Goal: Transaction & Acquisition: Subscribe to service/newsletter

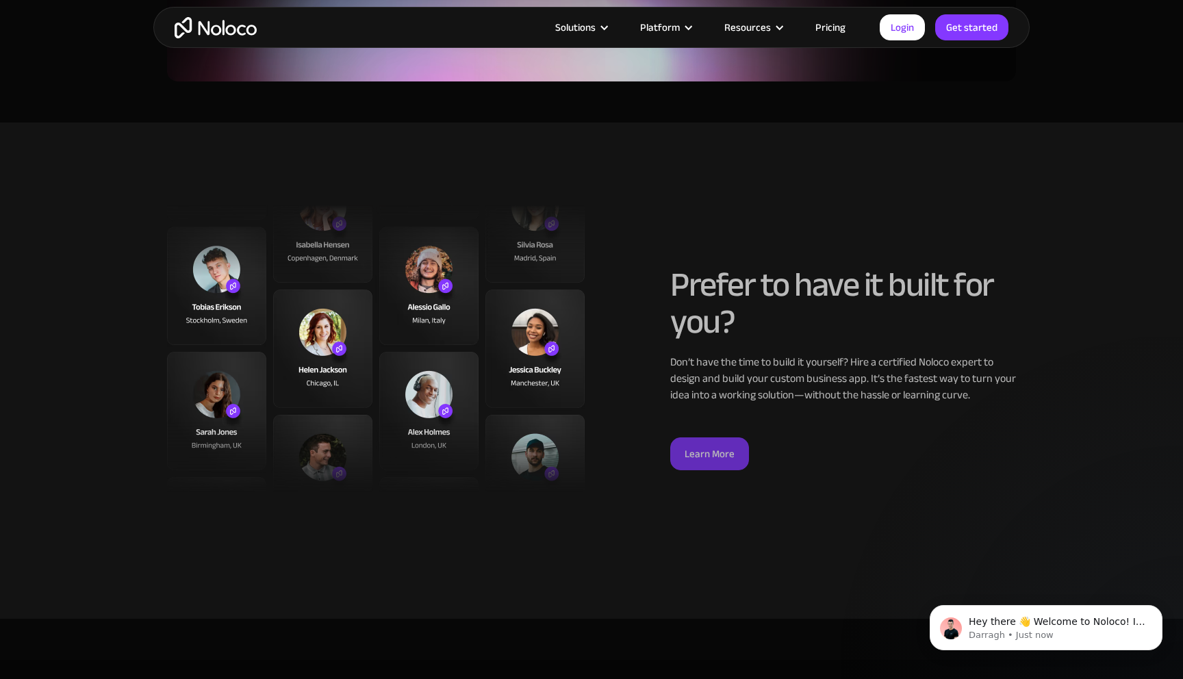
scroll to position [3383, 0]
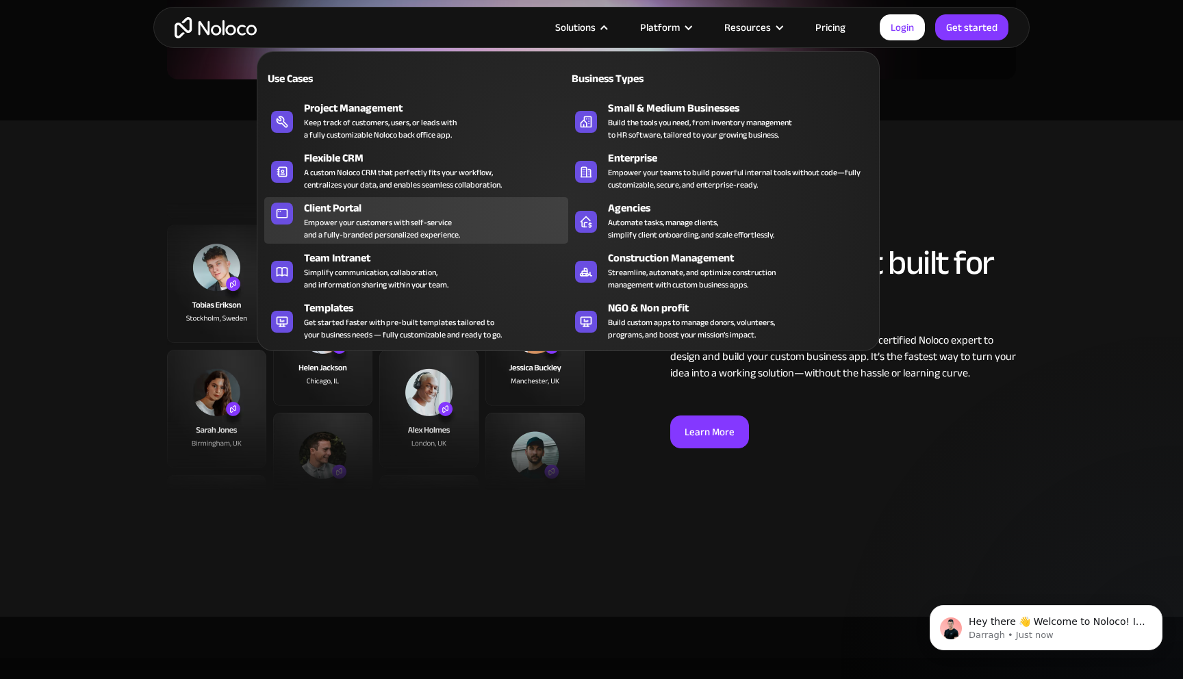
click at [322, 225] on div "Empower your customers with self-service and a fully-branded personalized exper…" at bounding box center [382, 228] width 156 height 25
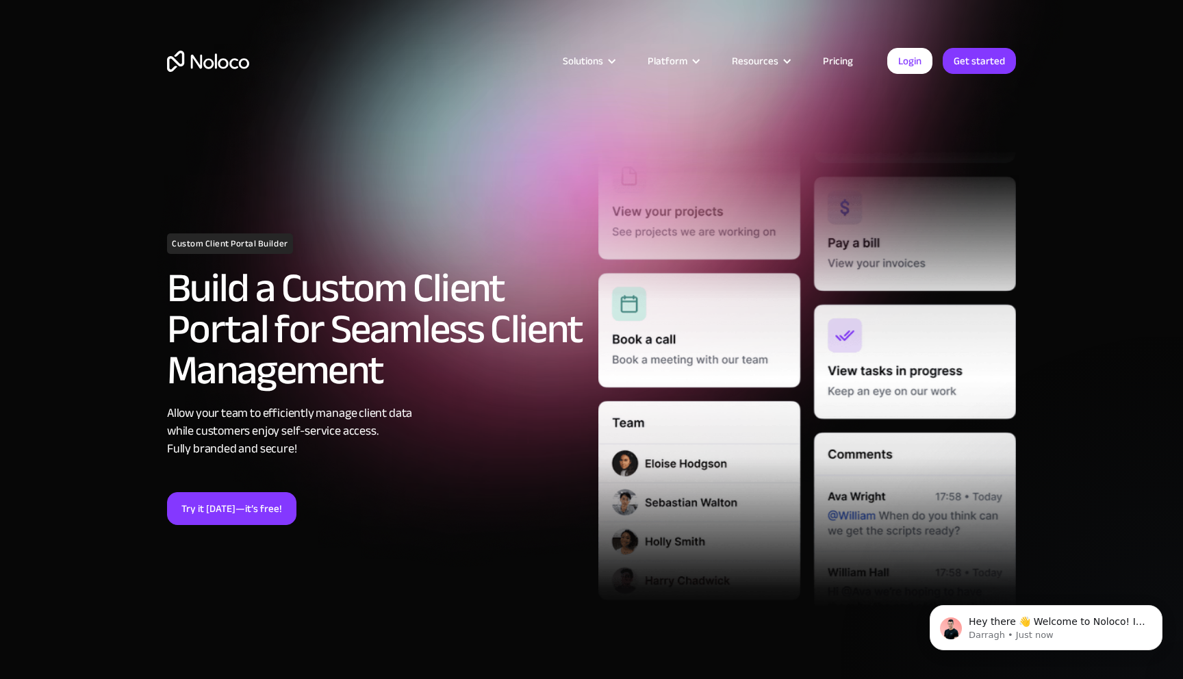
click at [844, 60] on link "Pricing" at bounding box center [838, 61] width 64 height 18
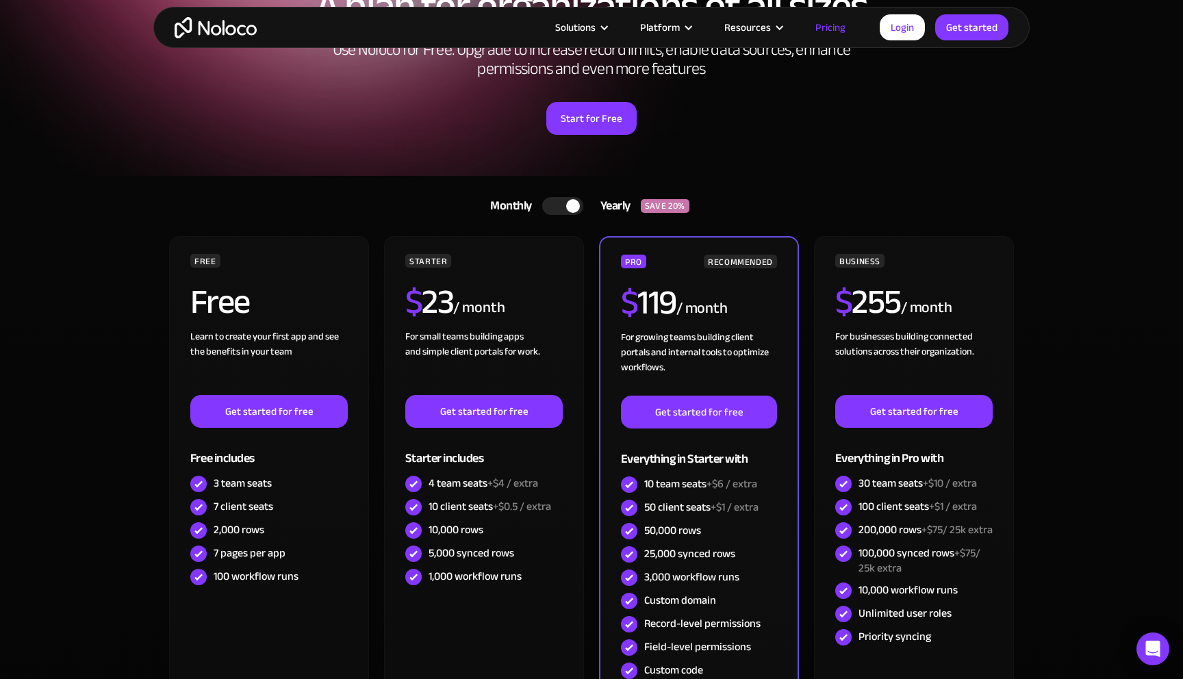
scroll to position [260, 0]
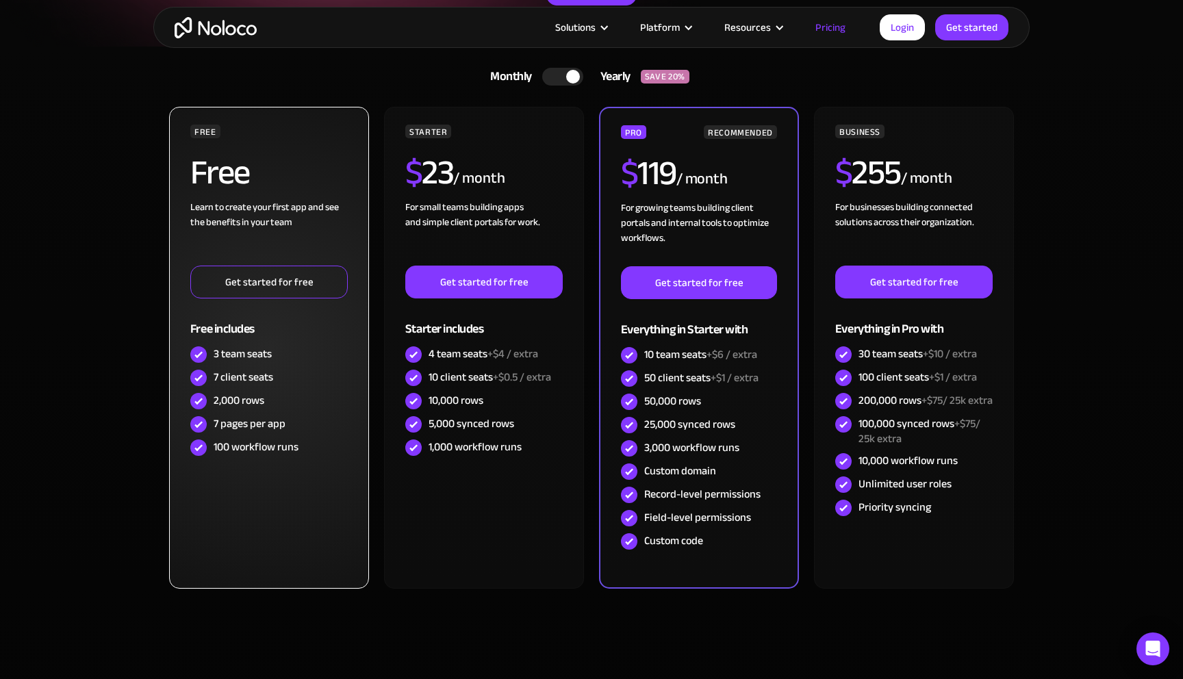
click at [266, 283] on link "Get started for free" at bounding box center [268, 282] width 157 height 33
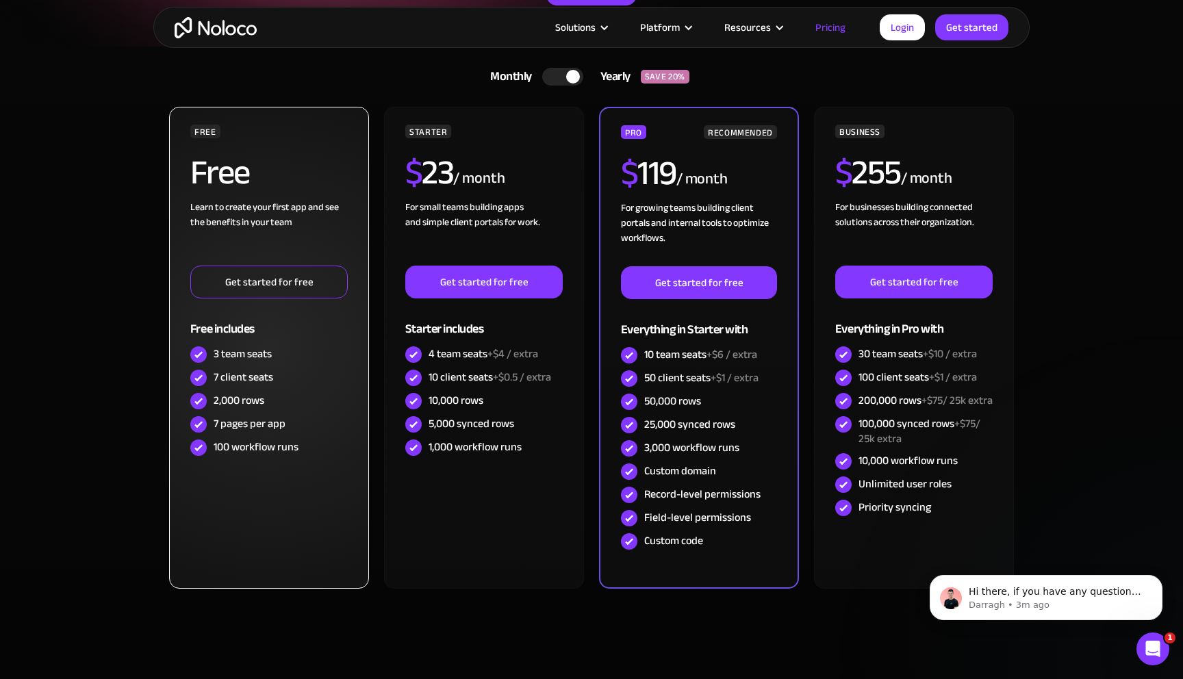
scroll to position [0, 0]
